Goal: Task Accomplishment & Management: Use online tool/utility

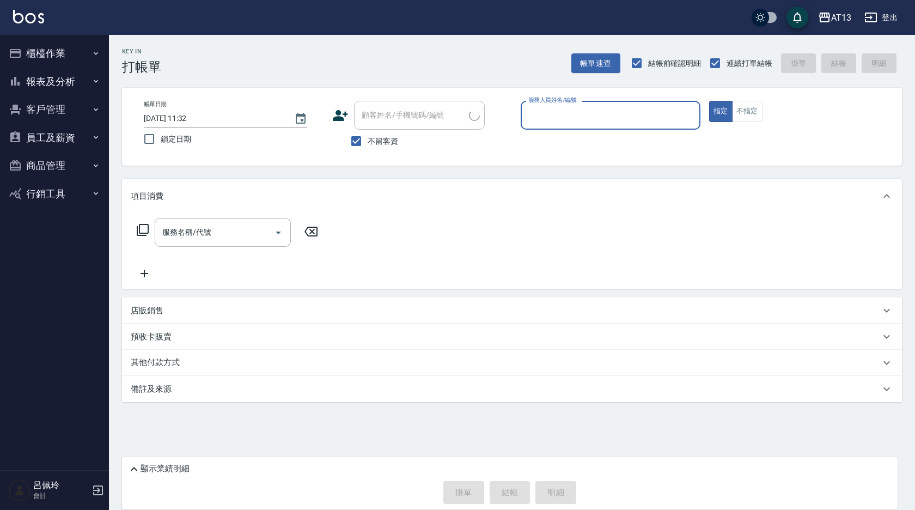
click at [58, 167] on button "商品管理" at bounding box center [54, 165] width 100 height 28
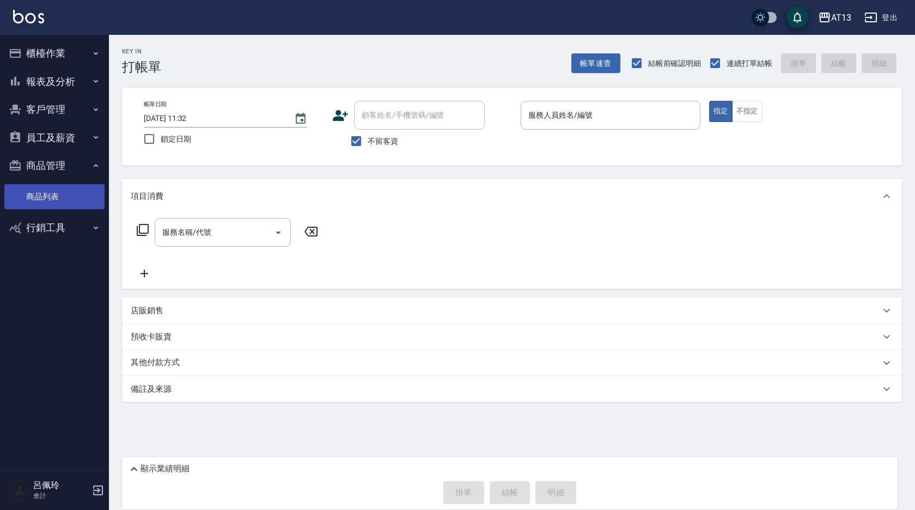
click at [58, 195] on link "商品列表" at bounding box center [54, 196] width 100 height 25
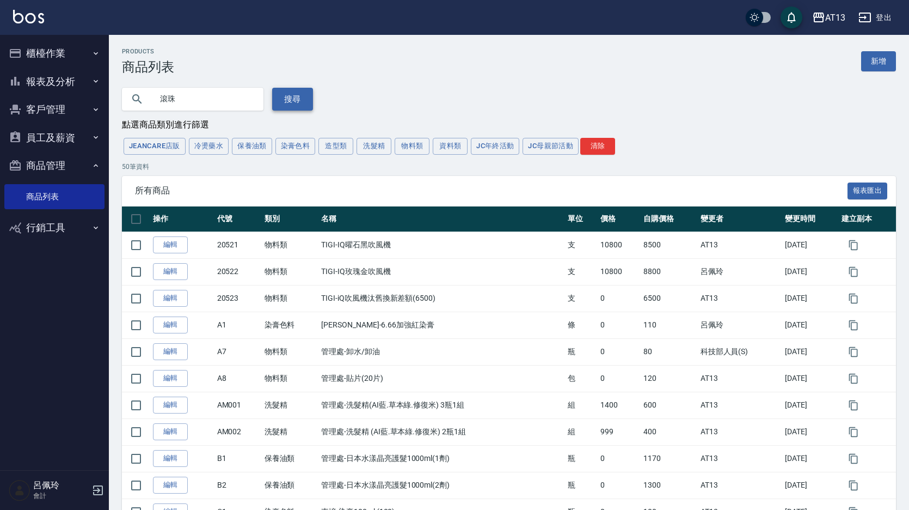
type input "滾珠"
click at [279, 99] on button "搜尋" at bounding box center [292, 99] width 41 height 23
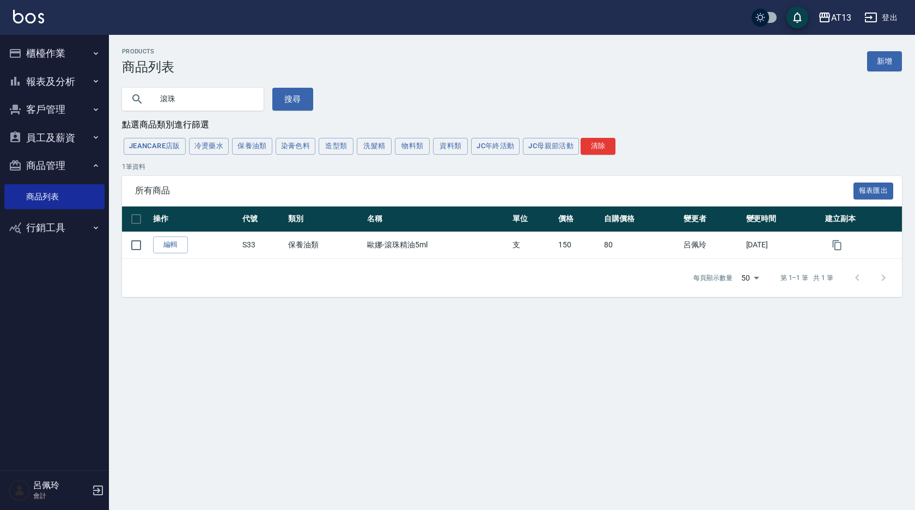
click at [56, 56] on button "櫃檯作業" at bounding box center [54, 53] width 100 height 28
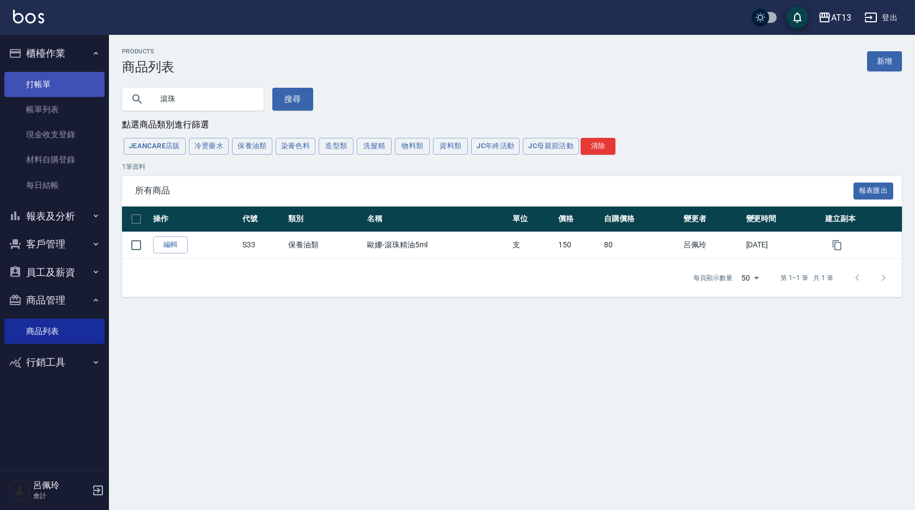
click at [47, 80] on link "打帳單" at bounding box center [54, 84] width 100 height 25
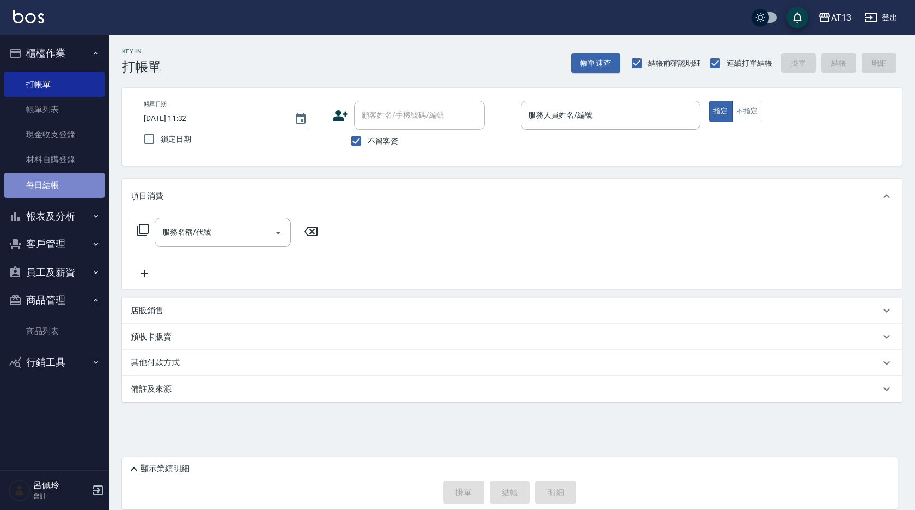
click at [45, 181] on link "每日結帳" at bounding box center [54, 185] width 100 height 25
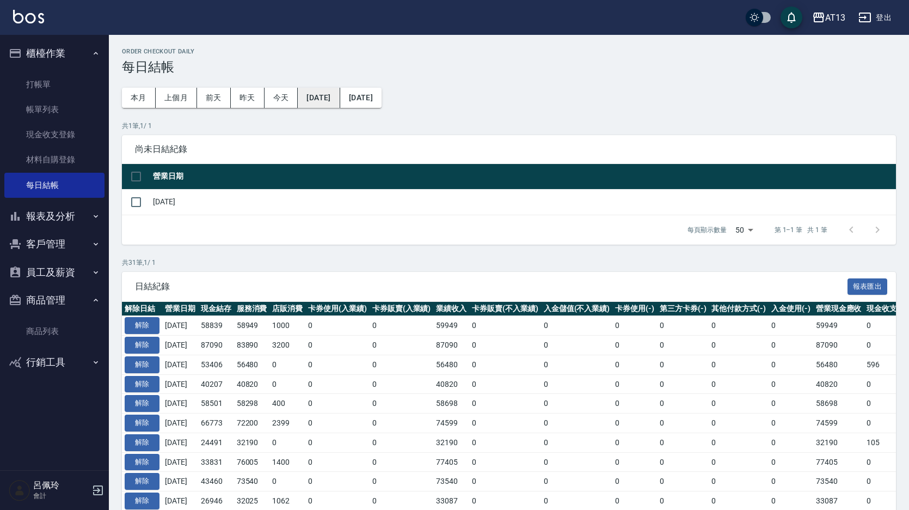
click at [333, 100] on button "[DATE]" at bounding box center [319, 98] width 42 height 20
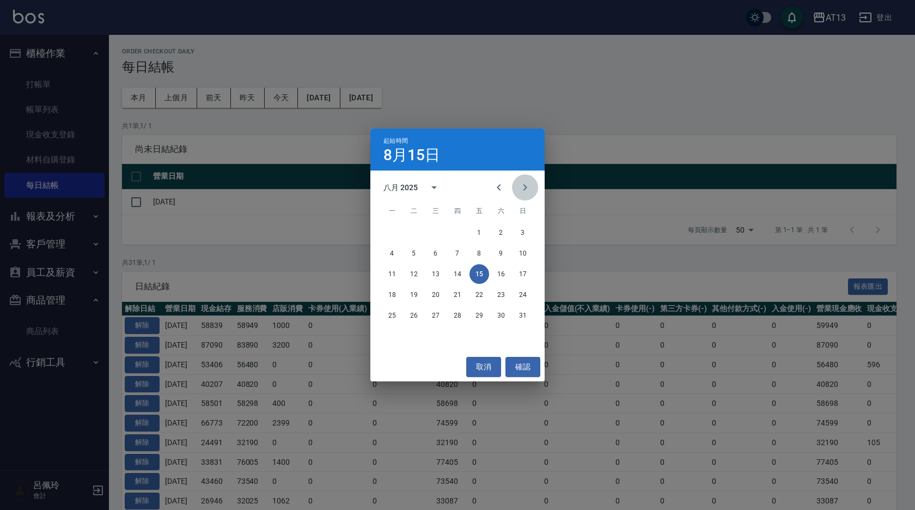
click at [515, 182] on button "Next month" at bounding box center [525, 187] width 26 height 26
click at [502, 231] on button "6" at bounding box center [501, 233] width 20 height 20
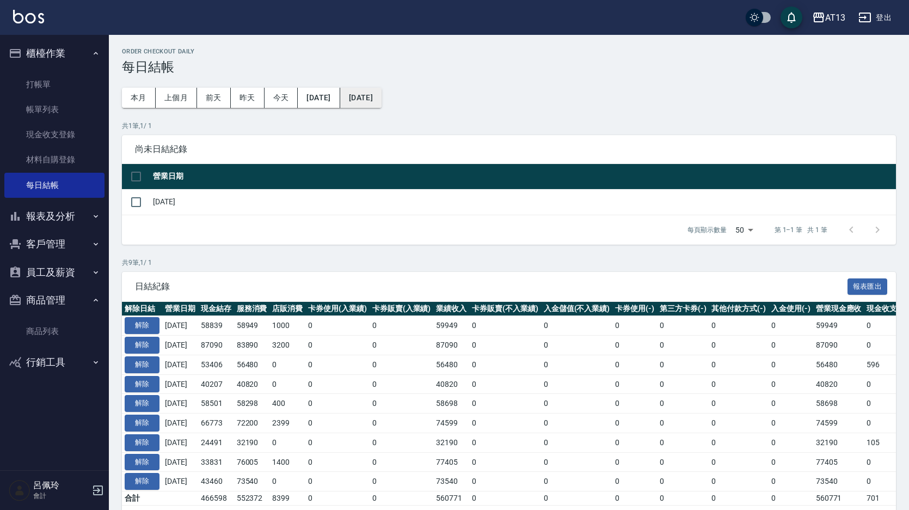
click at [386, 89] on div "Order checkout daily 每日結帳 本月 上個月 前天 昨天 今天 [DATE] [DATE] 共 1 筆, 1 / 1 尚未日結紀錄 營業日…" at bounding box center [509, 291] width 800 height 513
click at [382, 99] on button "[DATE]" at bounding box center [360, 98] width 41 height 20
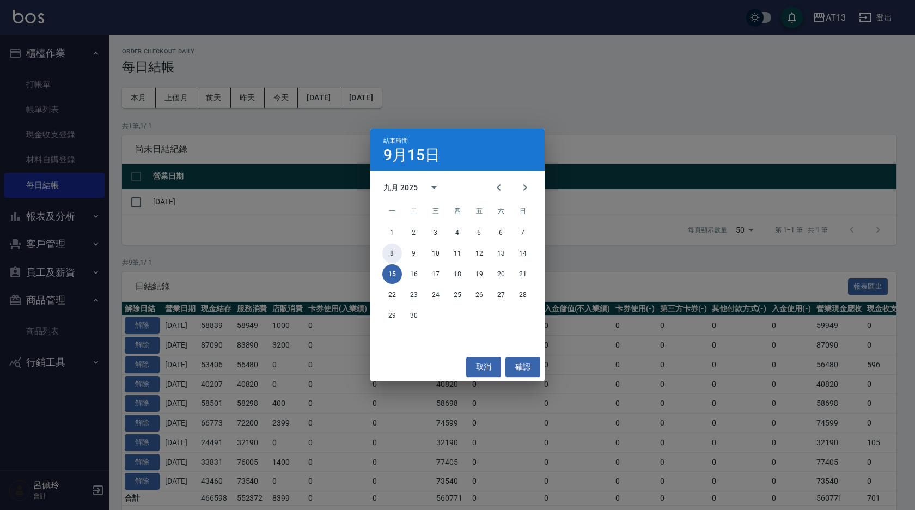
click at [397, 247] on button "8" at bounding box center [392, 253] width 20 height 20
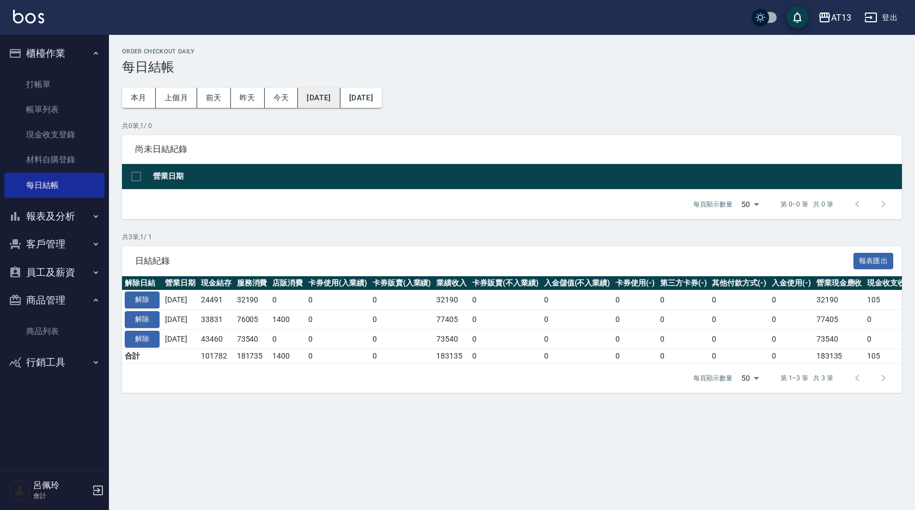
click at [340, 93] on button "[DATE]" at bounding box center [319, 98] width 42 height 20
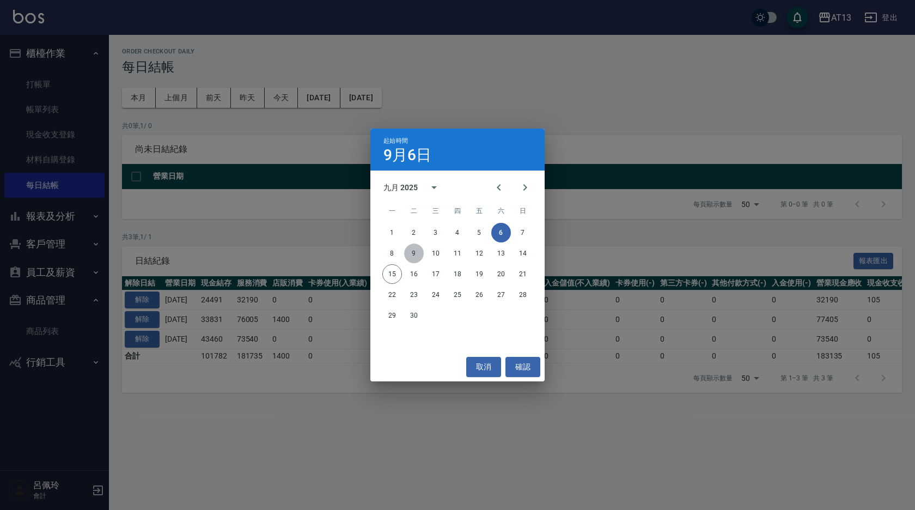
click at [419, 249] on button "9" at bounding box center [414, 253] width 20 height 20
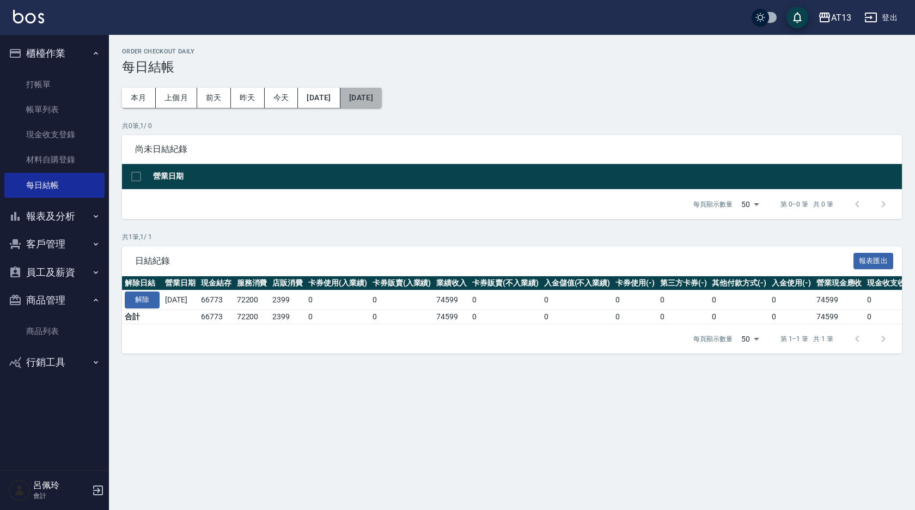
click at [382, 90] on button "[DATE]" at bounding box center [360, 98] width 41 height 20
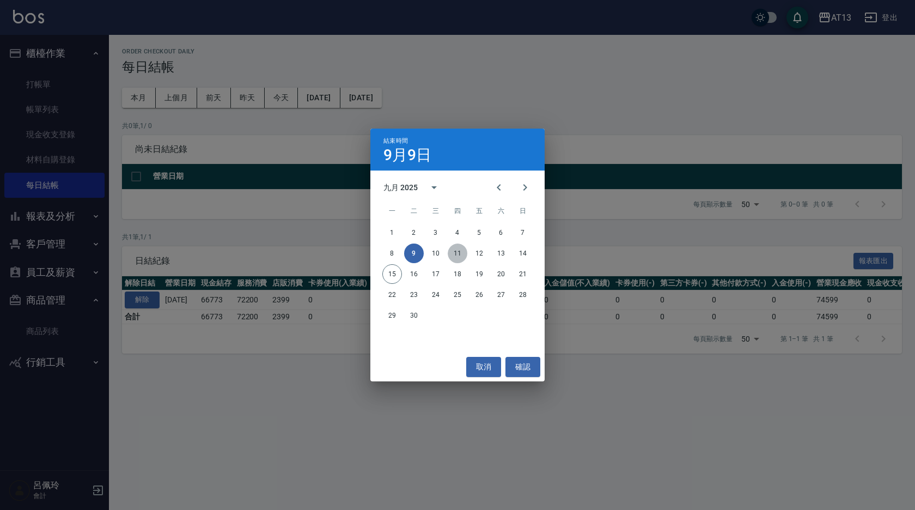
click at [457, 253] on button "11" at bounding box center [458, 253] width 20 height 20
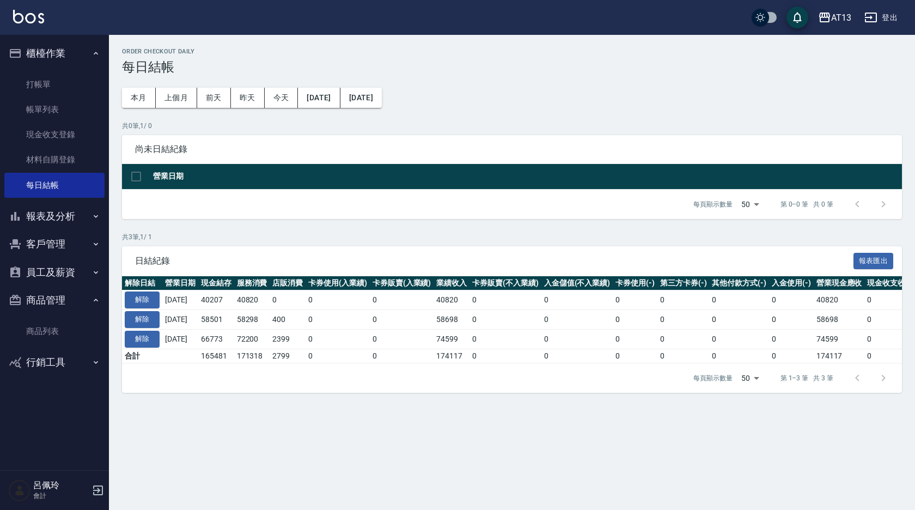
click at [670, 496] on div "Order checkout daily 每日結帳 本月 上個月 前天 昨天 今天 [DATE] [DATE] 共 0 筆, 1 / 0 尚未日結紀錄 營業日…" at bounding box center [457, 255] width 915 height 510
click at [382, 102] on button "[DATE]" at bounding box center [360, 98] width 41 height 20
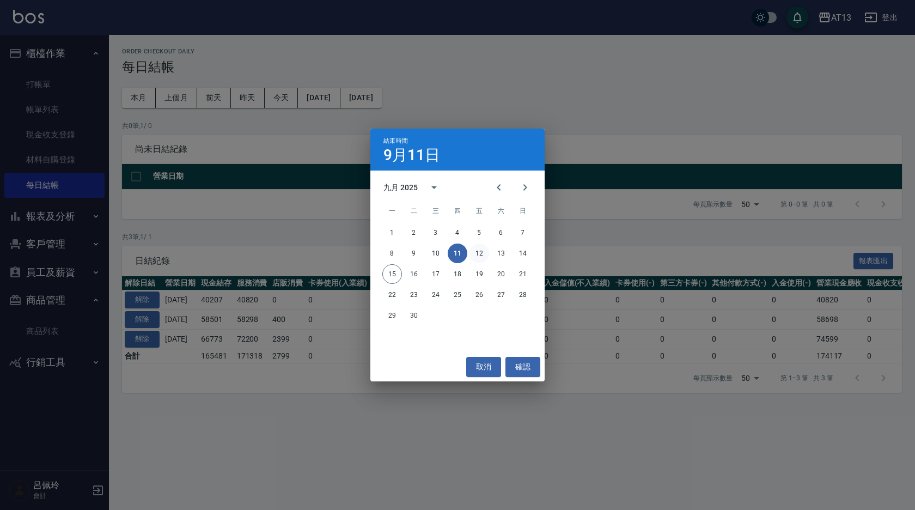
click at [482, 258] on button "12" at bounding box center [479, 253] width 20 height 20
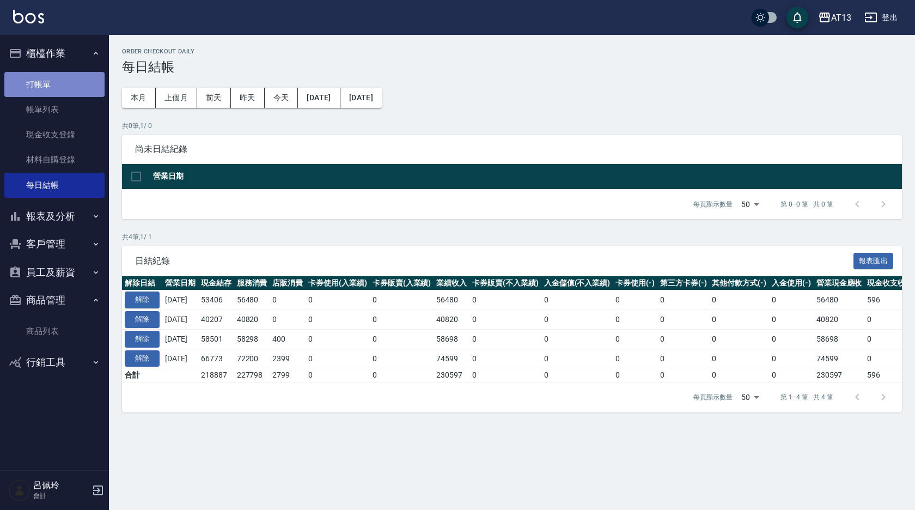
click at [47, 80] on link "打帳單" at bounding box center [54, 84] width 100 height 25
